Goal: Obtain resource: Obtain resource

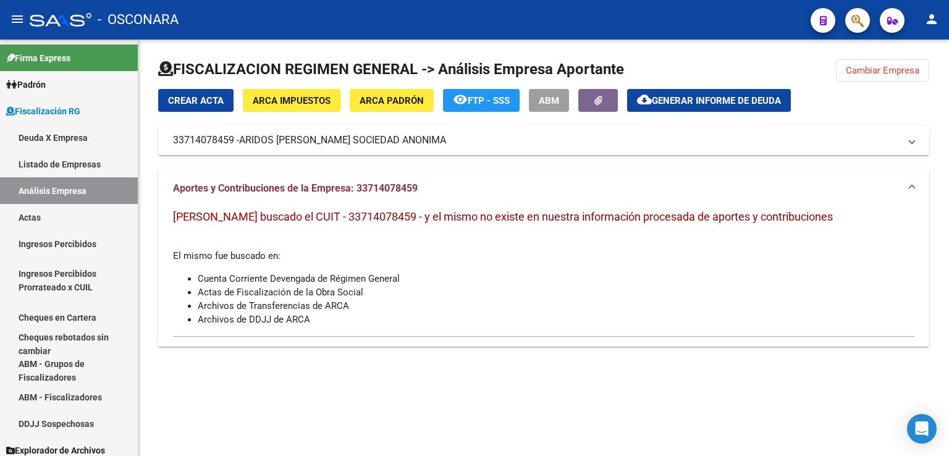
drag, startPoint x: 883, startPoint y: 67, endPoint x: 871, endPoint y: 75, distance: 14.4
click at [883, 67] on span "Cambiar Empresa" at bounding box center [883, 70] width 74 height 11
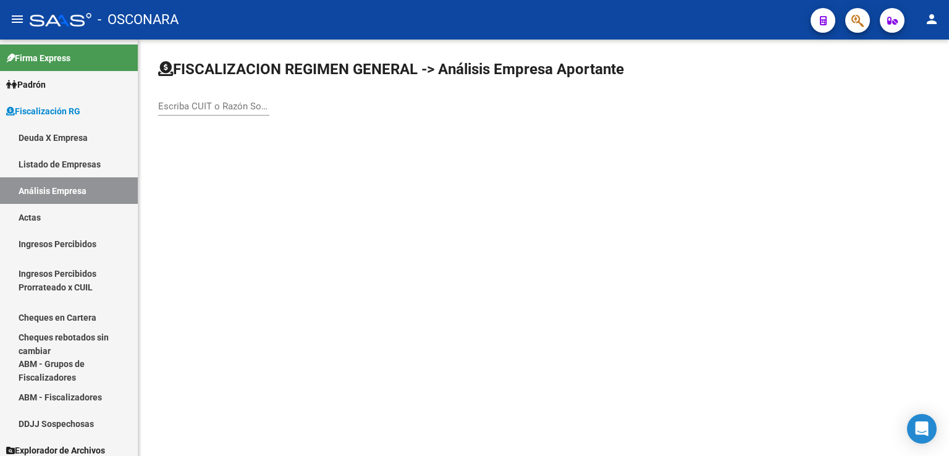
click at [227, 98] on div "Escriba CUIT o Razón Social para buscar" at bounding box center [213, 102] width 111 height 27
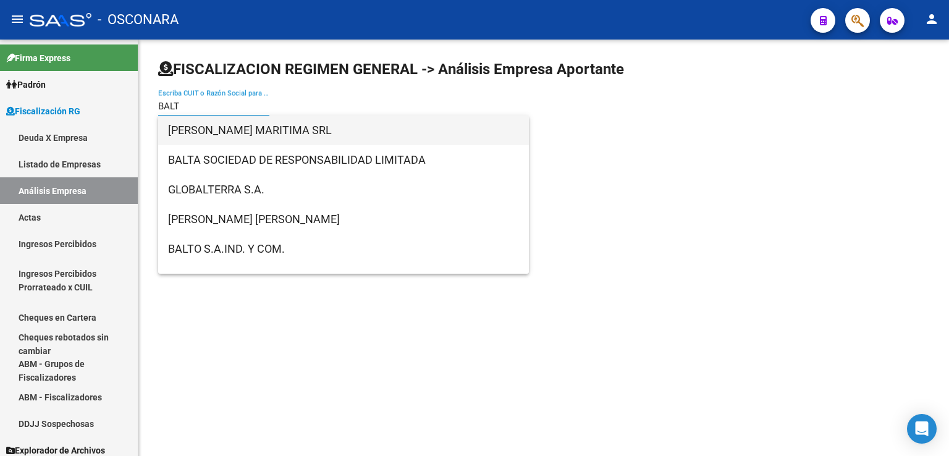
type input "BALT"
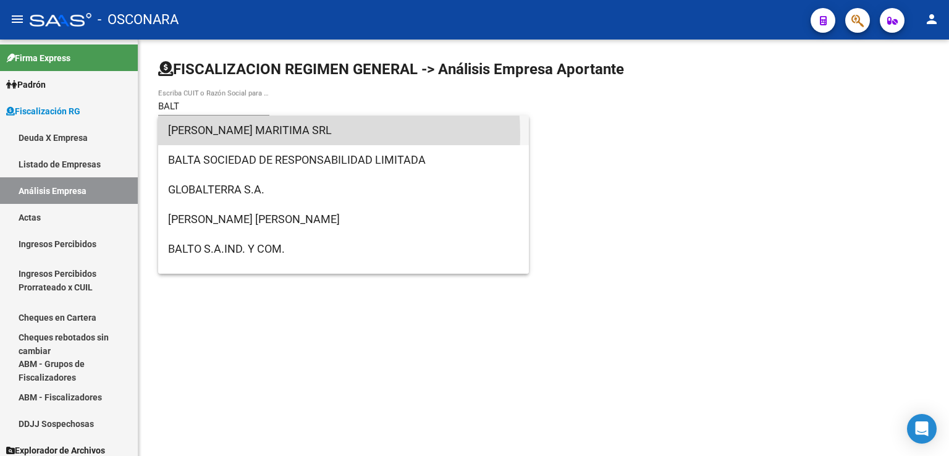
click at [240, 135] on span "[PERSON_NAME] MARITIMA SRL" at bounding box center [343, 131] width 351 height 30
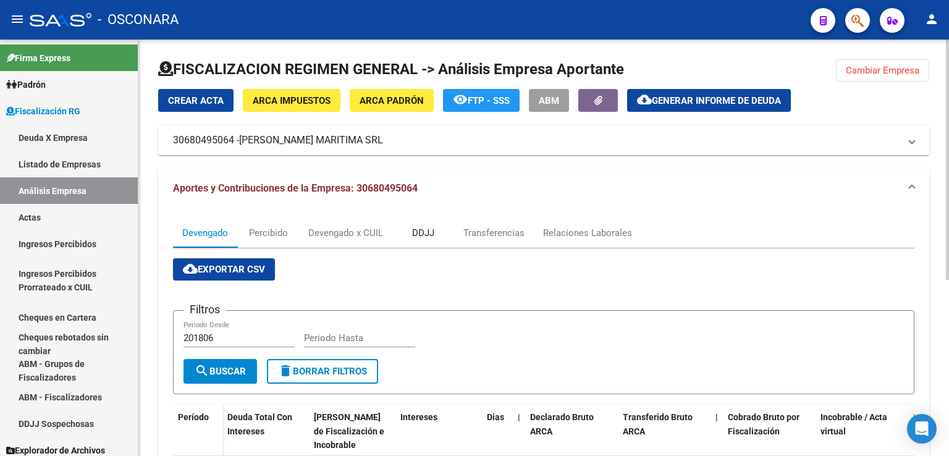
click at [419, 228] on div "DDJJ" at bounding box center [423, 233] width 22 height 14
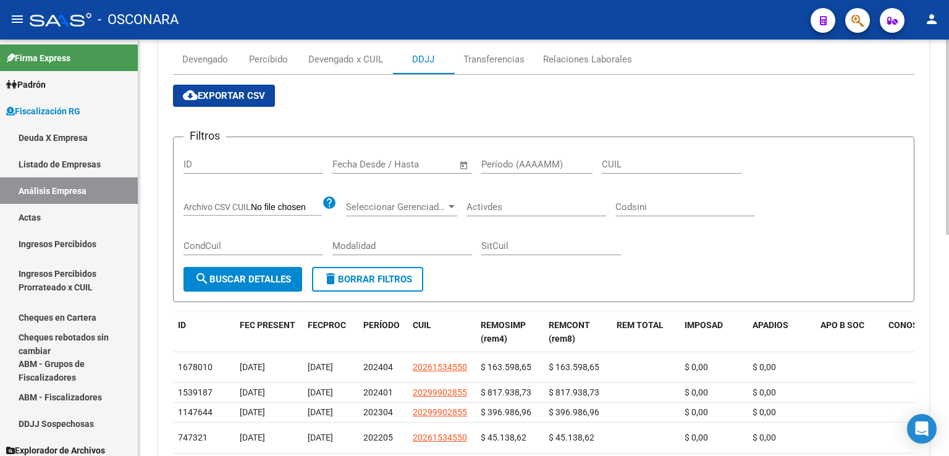
scroll to position [185, 0]
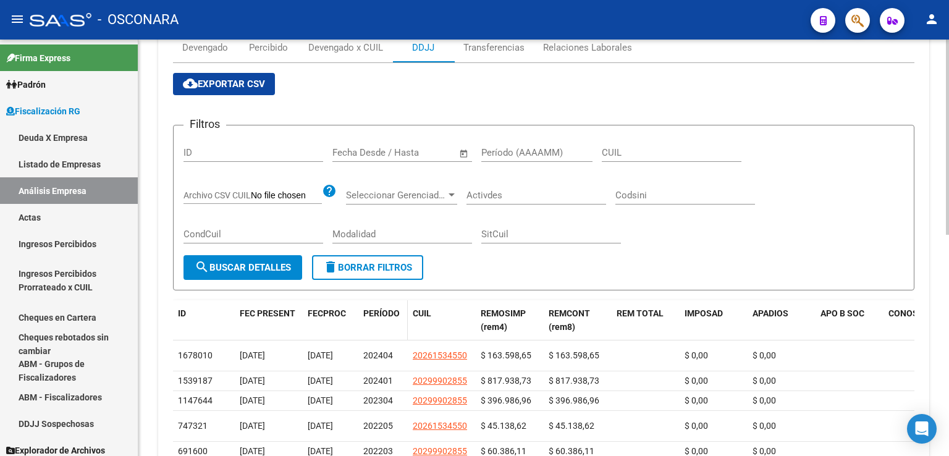
click at [378, 311] on span "PERÍODO" at bounding box center [381, 313] width 36 height 10
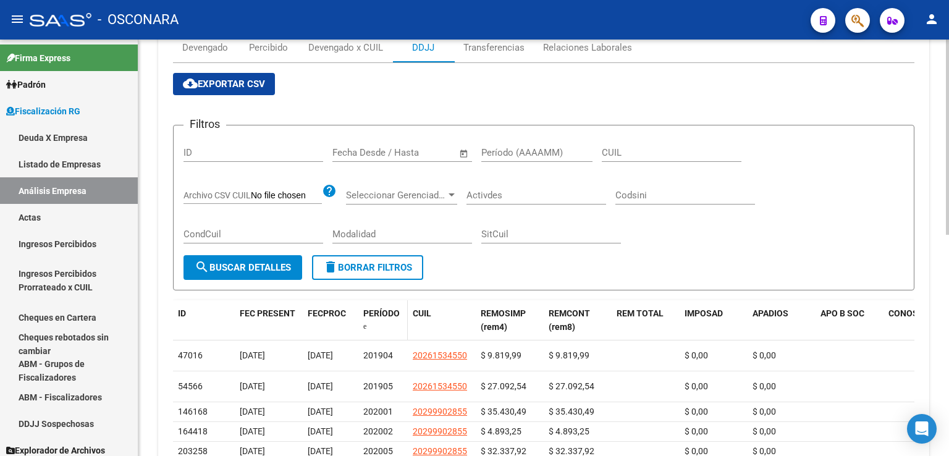
click at [378, 311] on span "PERÍODO" at bounding box center [381, 313] width 36 height 10
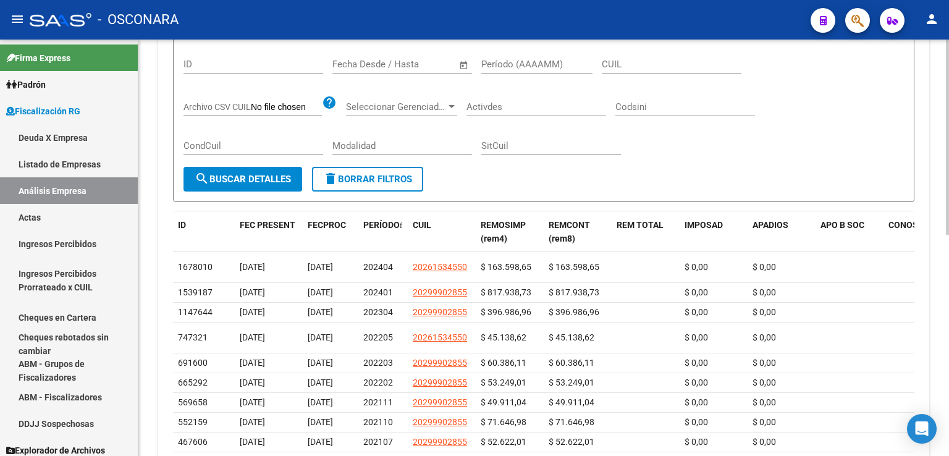
scroll to position [101, 0]
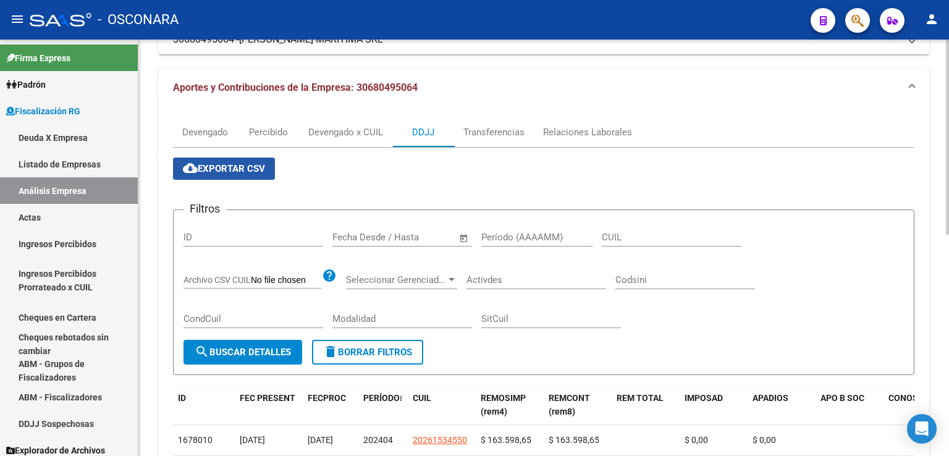
click at [230, 170] on span "cloud_download Exportar CSV" at bounding box center [224, 168] width 82 height 11
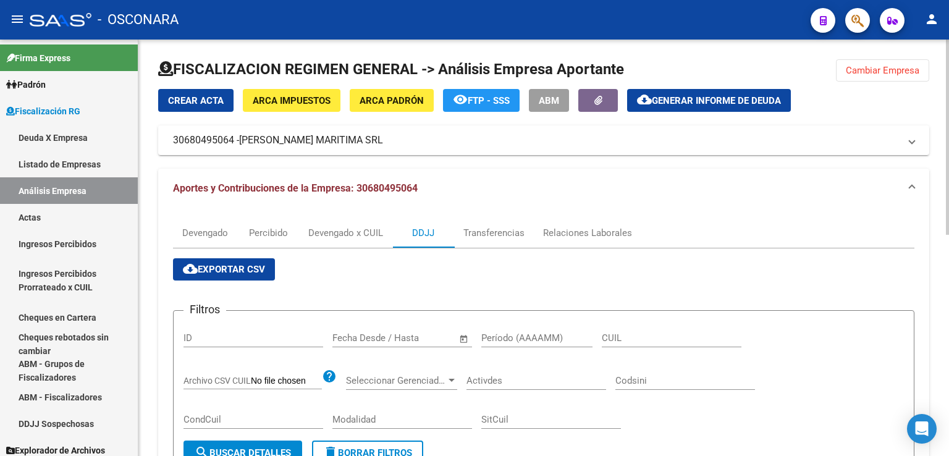
scroll to position [0, 0]
drag, startPoint x: 855, startPoint y: 73, endPoint x: 489, endPoint y: 133, distance: 371.2
click at [853, 74] on span "Cambiar Empresa" at bounding box center [883, 70] width 74 height 11
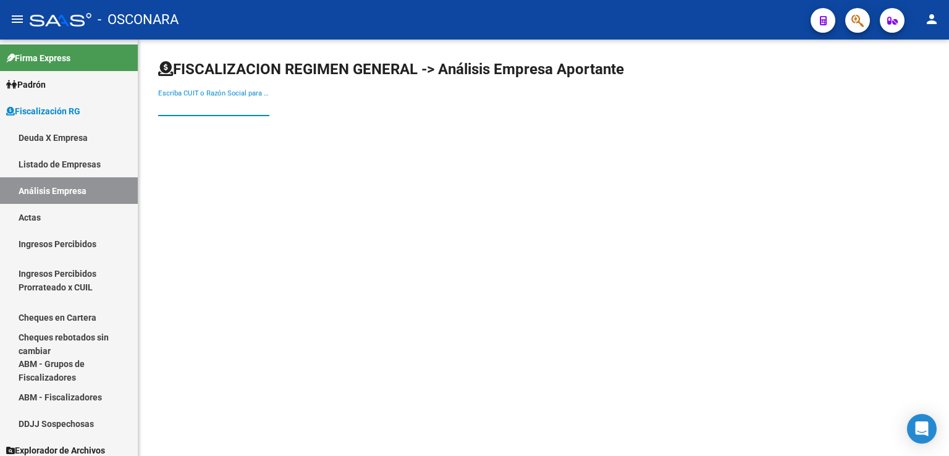
click at [246, 104] on input "Escriba CUIT o Razón Social para buscar" at bounding box center [213, 106] width 111 height 11
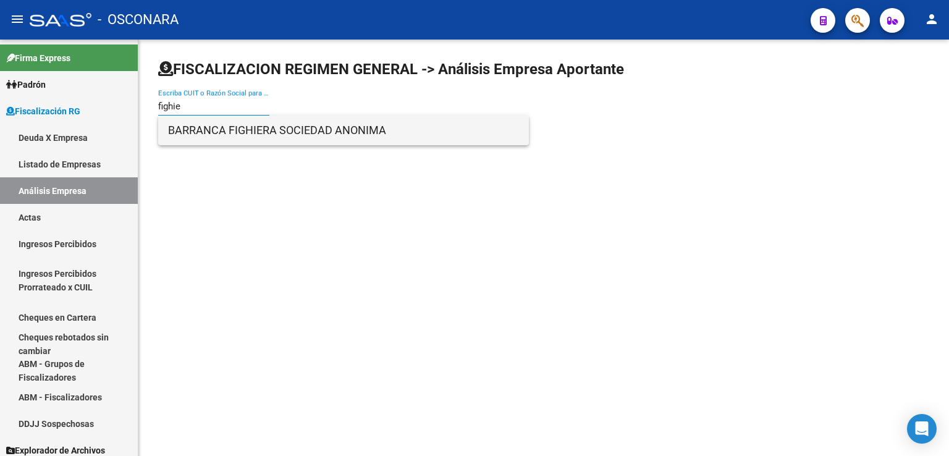
type input "fighie"
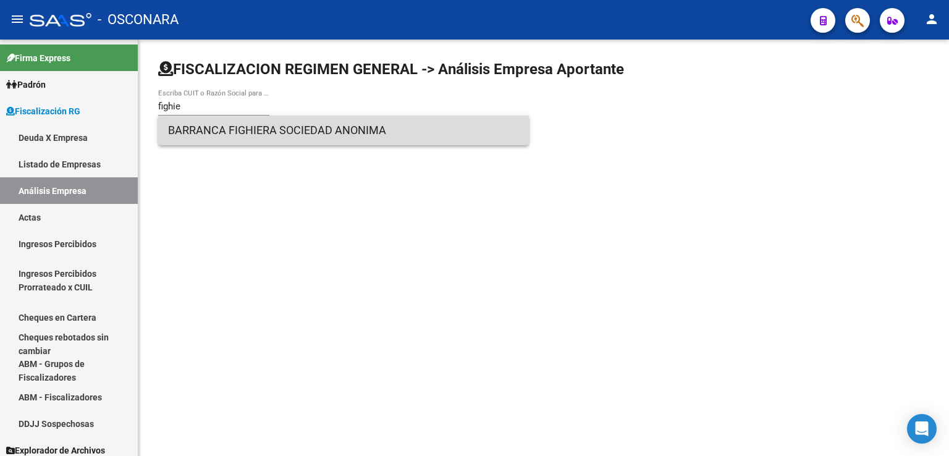
click at [251, 132] on span "BARRANCA FIGHIERA SOCIEDAD ANONIMA" at bounding box center [343, 131] width 351 height 30
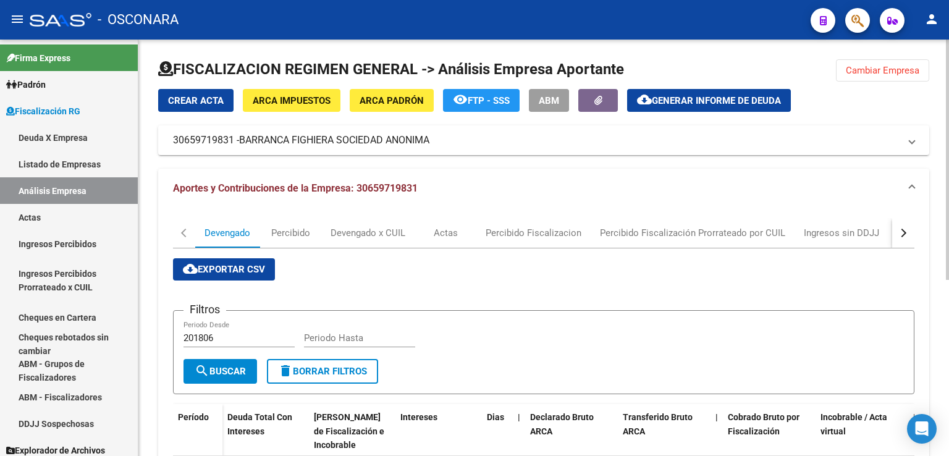
click at [901, 231] on div "button" at bounding box center [902, 233] width 9 height 9
click at [672, 233] on div "DDJJ" at bounding box center [678, 233] width 22 height 14
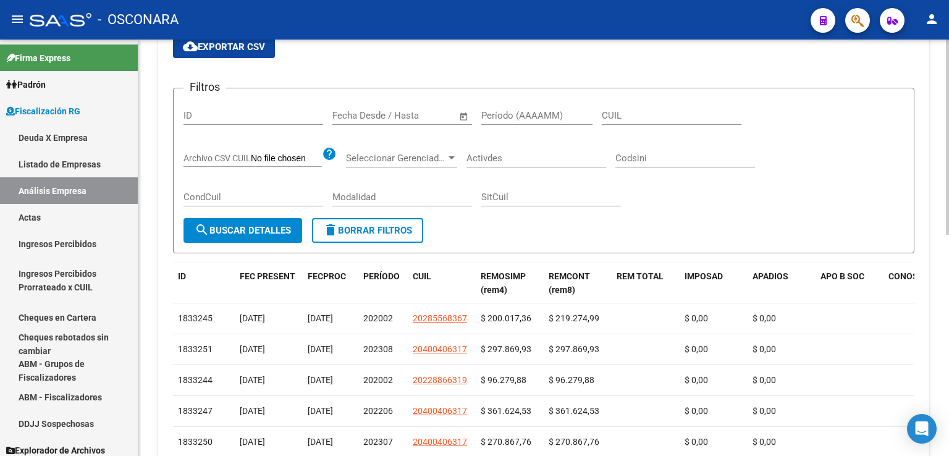
scroll to position [247, 0]
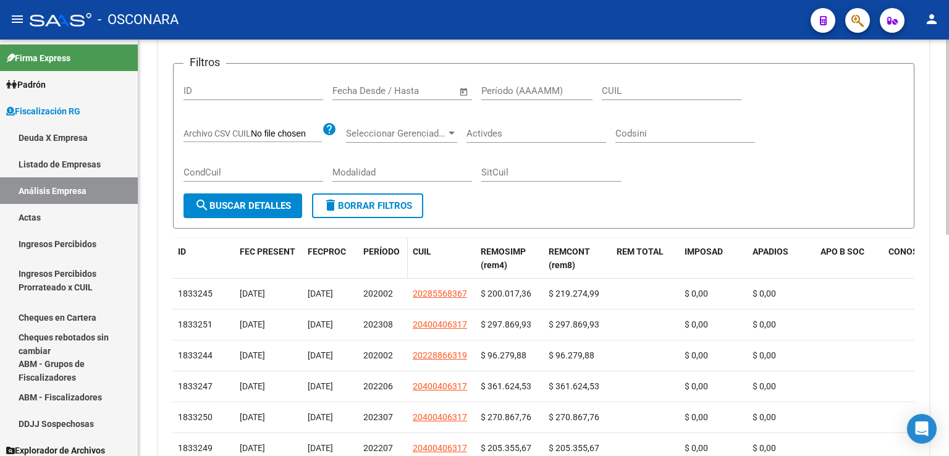
click at [395, 251] on span "PERÍODO" at bounding box center [381, 251] width 36 height 10
click at [387, 246] on span "PERÍODO" at bounding box center [381, 251] width 36 height 10
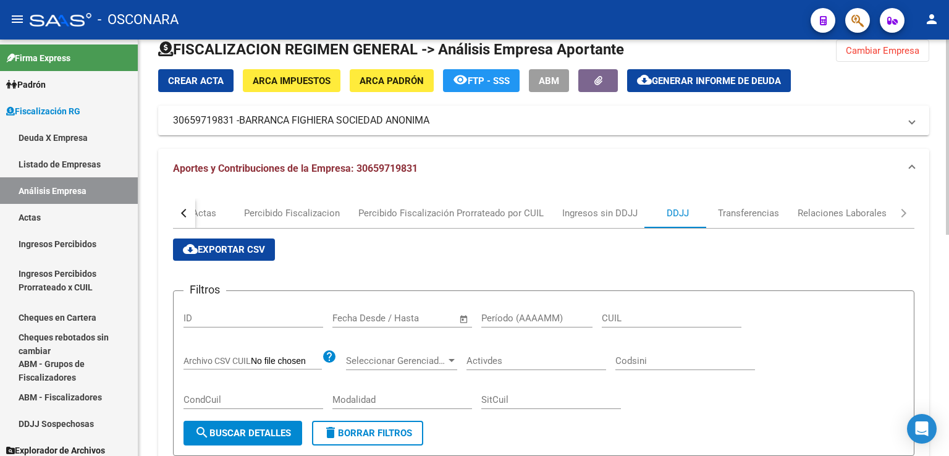
scroll to position [0, 0]
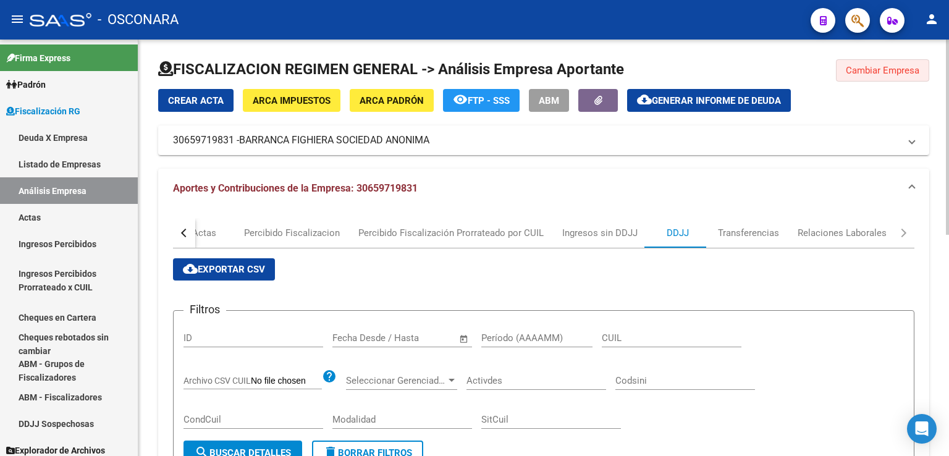
click at [890, 73] on span "Cambiar Empresa" at bounding box center [883, 70] width 74 height 11
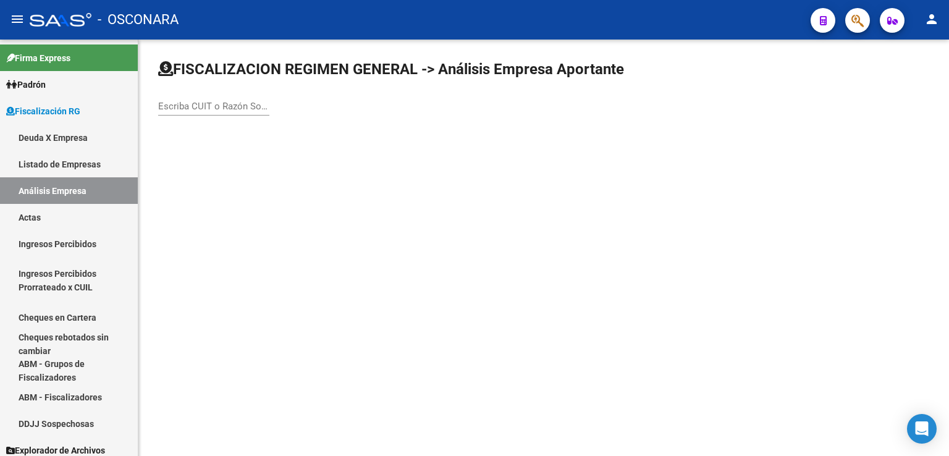
click at [229, 104] on input "Escriba CUIT o Razón Social para buscar" at bounding box center [213, 106] width 111 height 11
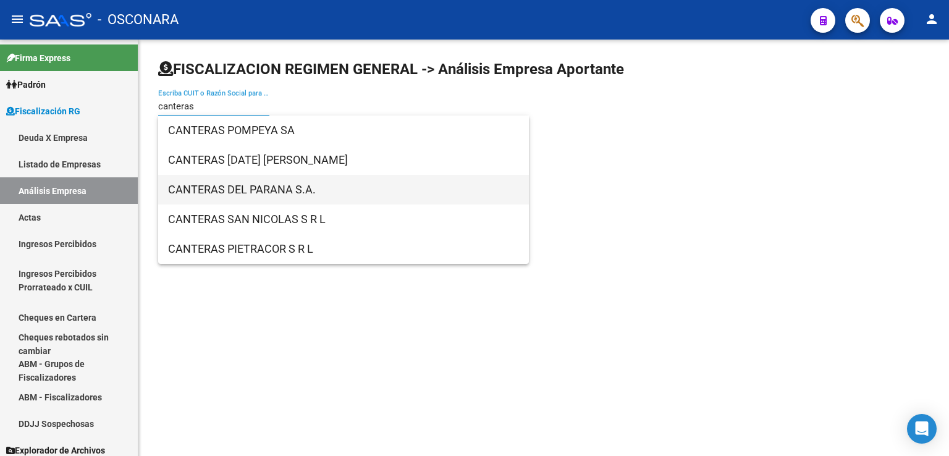
type input "canteras"
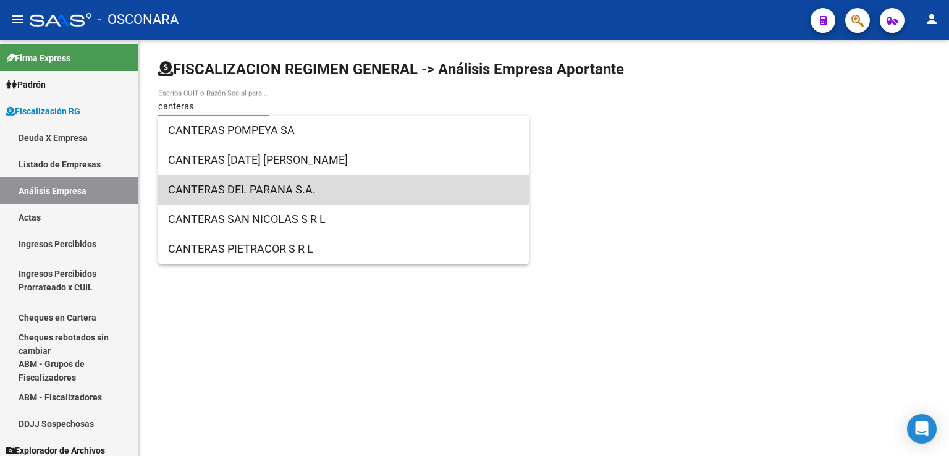
click at [301, 185] on span "CANTERAS DEL PARANA S.A." at bounding box center [343, 190] width 351 height 30
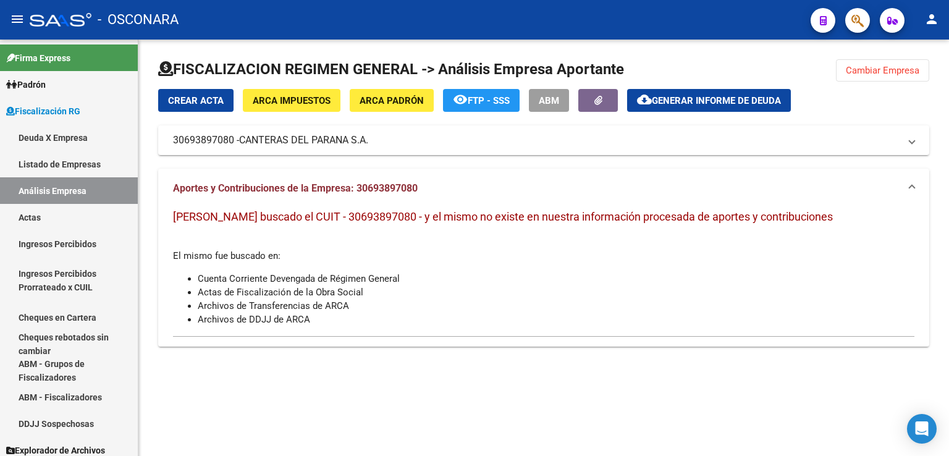
drag, startPoint x: 898, startPoint y: 72, endPoint x: 683, endPoint y: 124, distance: 220.4
click at [896, 72] on span "Cambiar Empresa" at bounding box center [883, 70] width 74 height 11
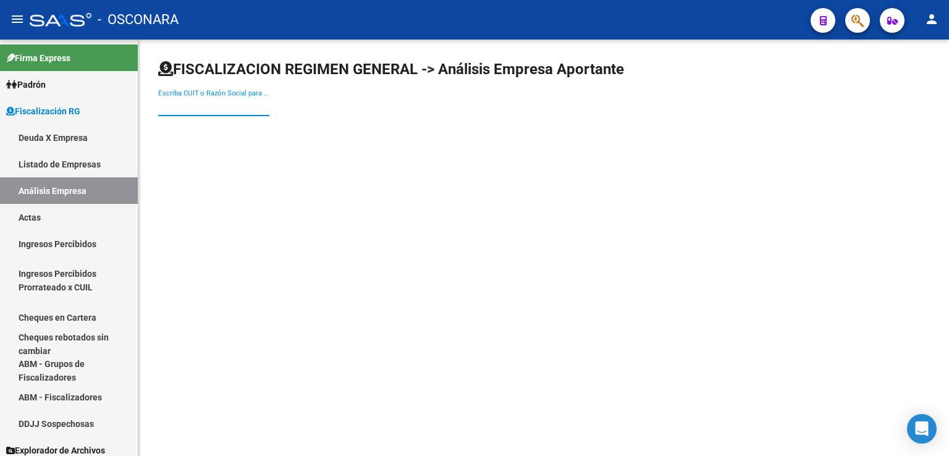
click at [217, 106] on input "Escriba CUIT o Razón Social para buscar" at bounding box center [213, 106] width 111 height 11
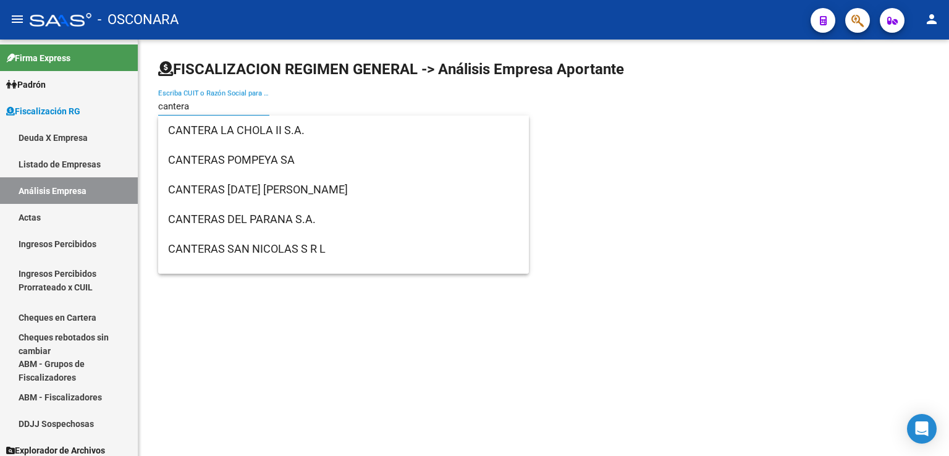
type input "cantera"
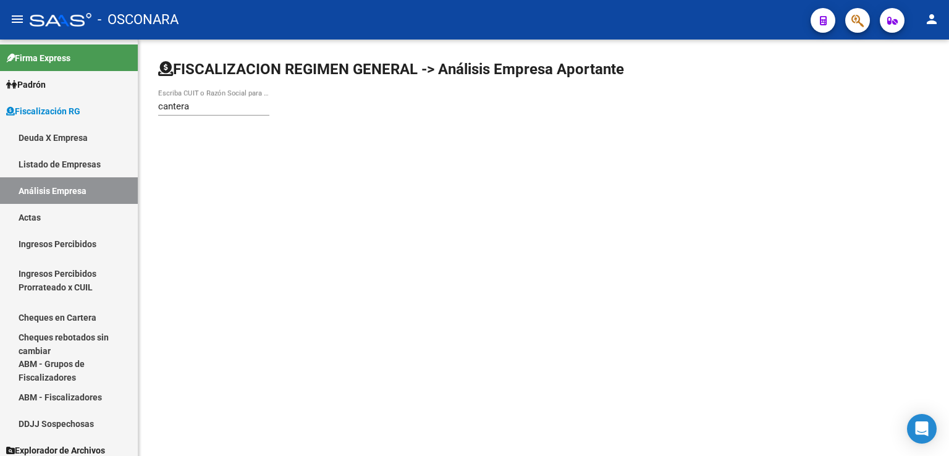
drag, startPoint x: 845, startPoint y: 117, endPoint x: 242, endPoint y: 108, distance: 603.6
click at [242, 108] on input "cantera" at bounding box center [213, 106] width 111 height 11
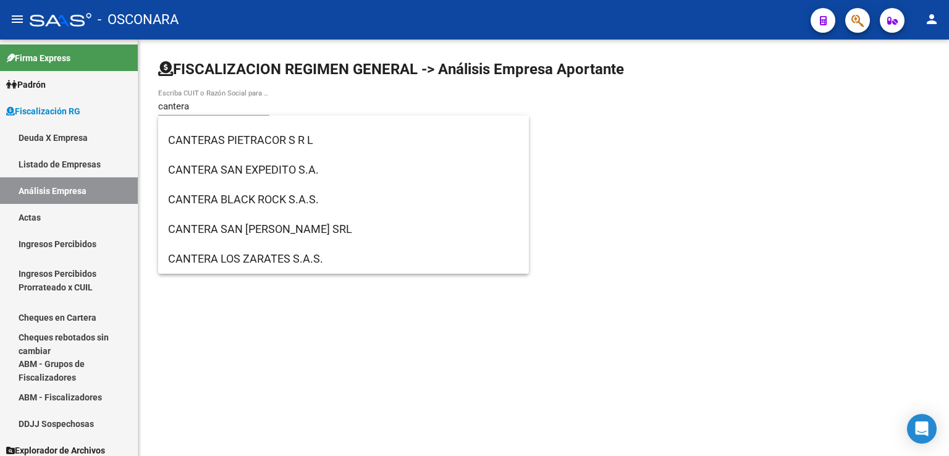
scroll to position [138, 0]
